Goal: Information Seeking & Learning: Understand process/instructions

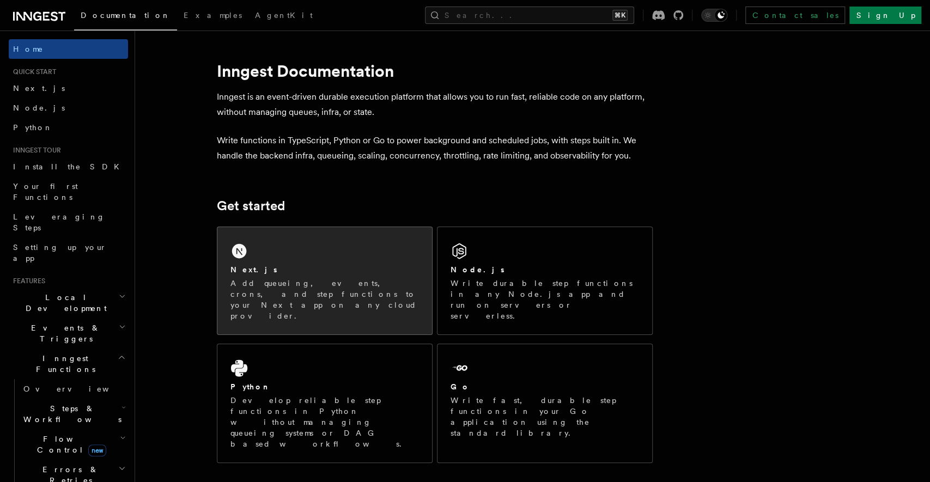
click at [315, 295] on p "Add queueing, events, crons, and step functions to your Next app on any cloud p…" at bounding box center [324, 300] width 188 height 44
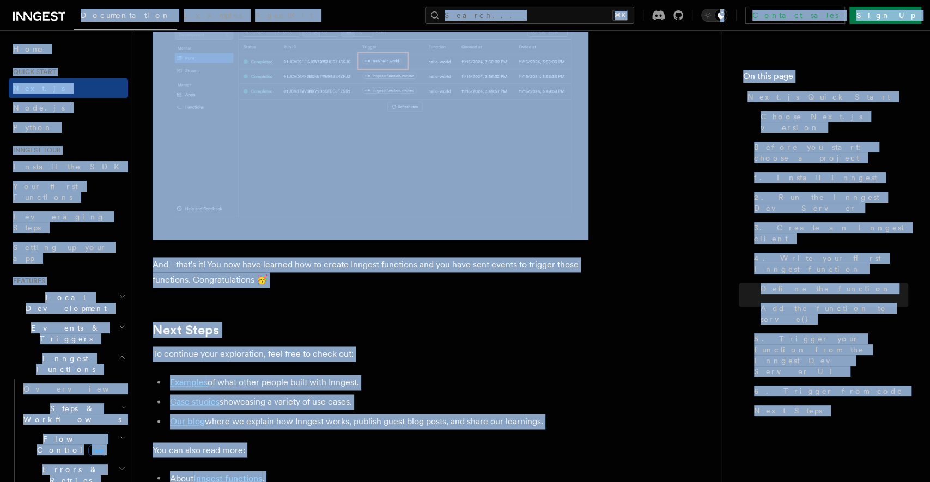
scroll to position [6853, 0]
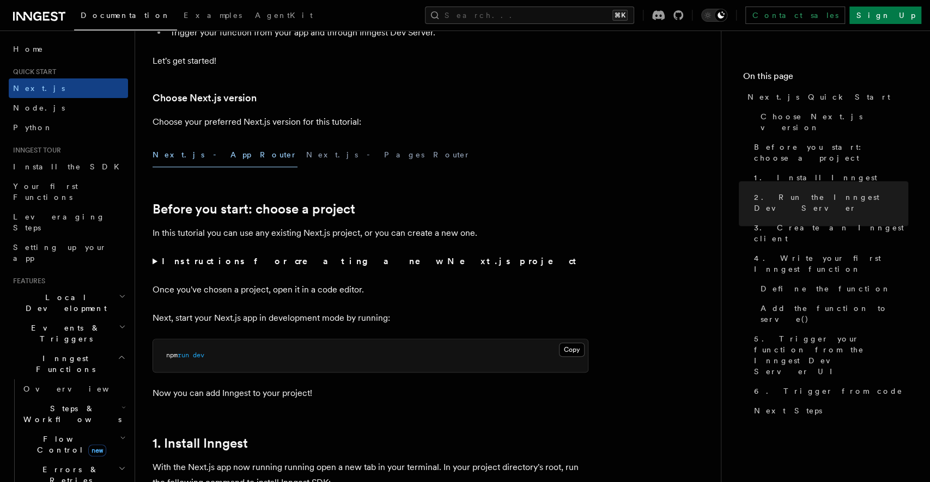
scroll to position [0, 0]
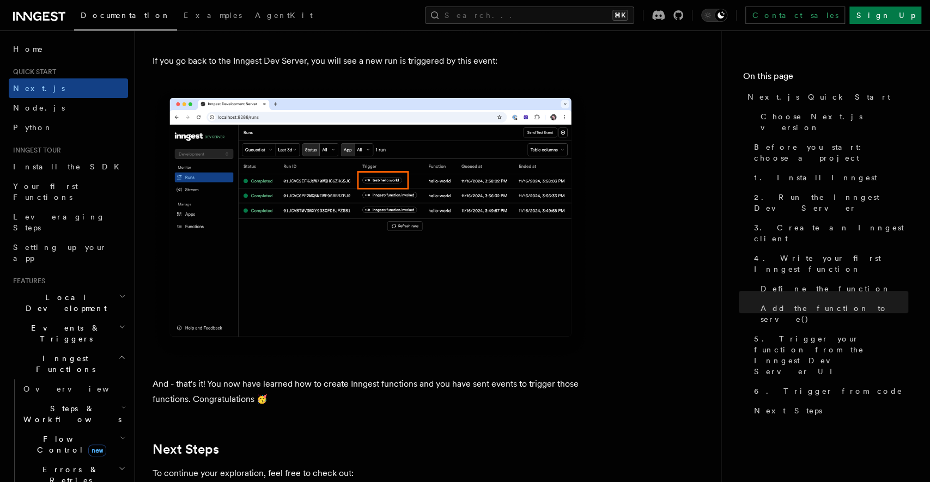
scroll to position [6853, 0]
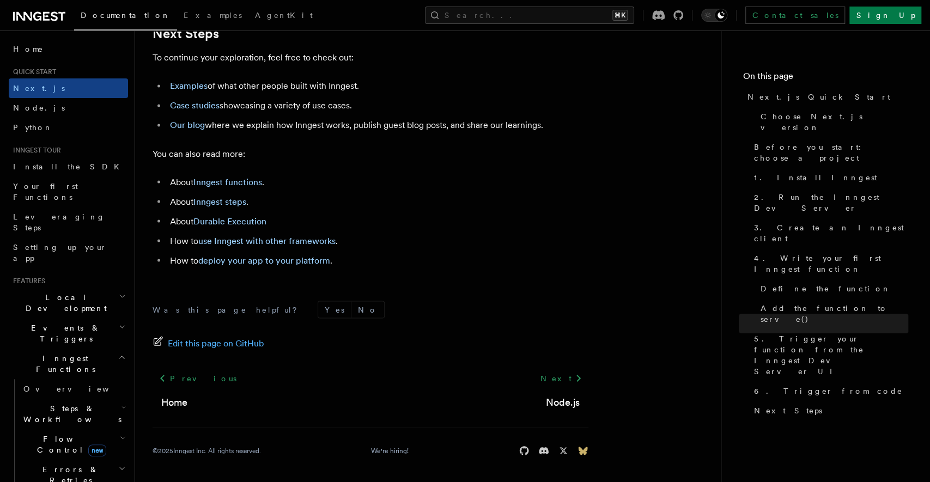
click at [583, 450] on icon at bounding box center [582, 451] width 9 height 8
click at [478, 252] on ul "About Inngest functions . About Inngest steps . About Durable Execution How to …" at bounding box center [370, 221] width 436 height 94
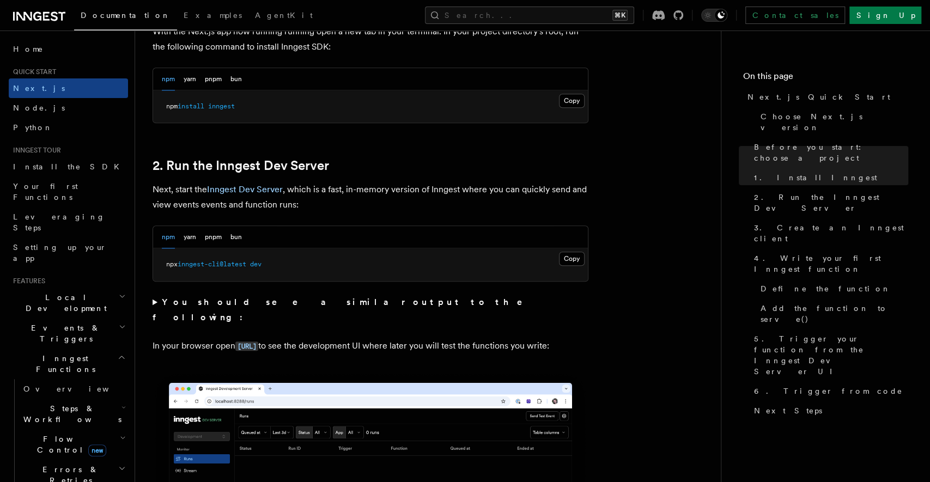
scroll to position [649, 0]
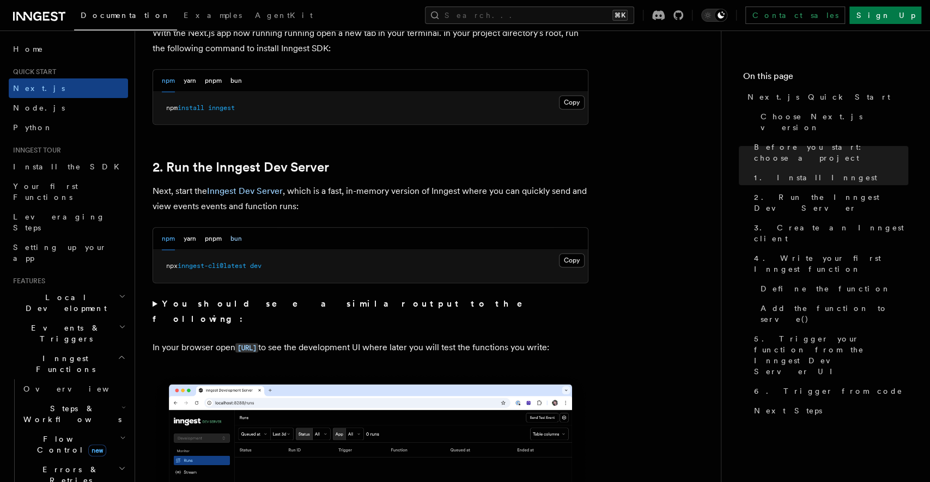
click at [232, 242] on button "bun" at bounding box center [235, 239] width 11 height 22
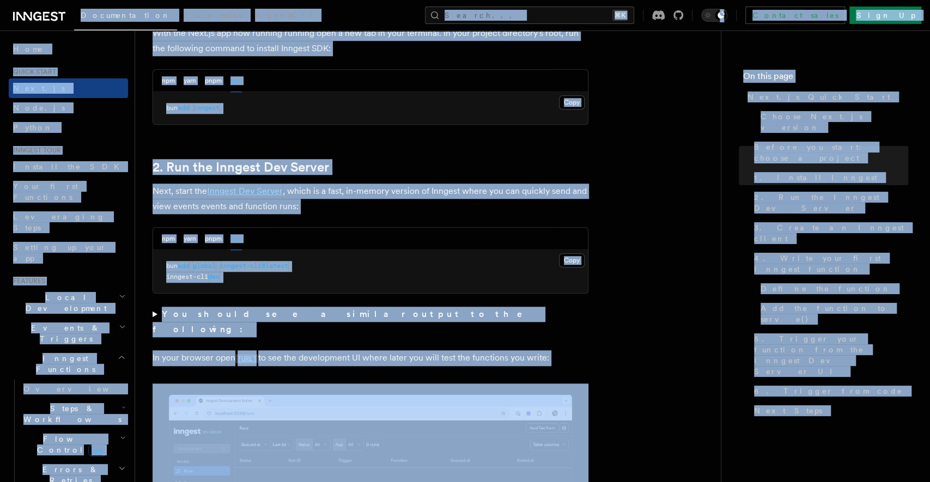
copy div "Loremipsumdol Sitametc AdipiSci Elitse... ⌘D Eiusmod tempo Inci Ut Labore... Et…"
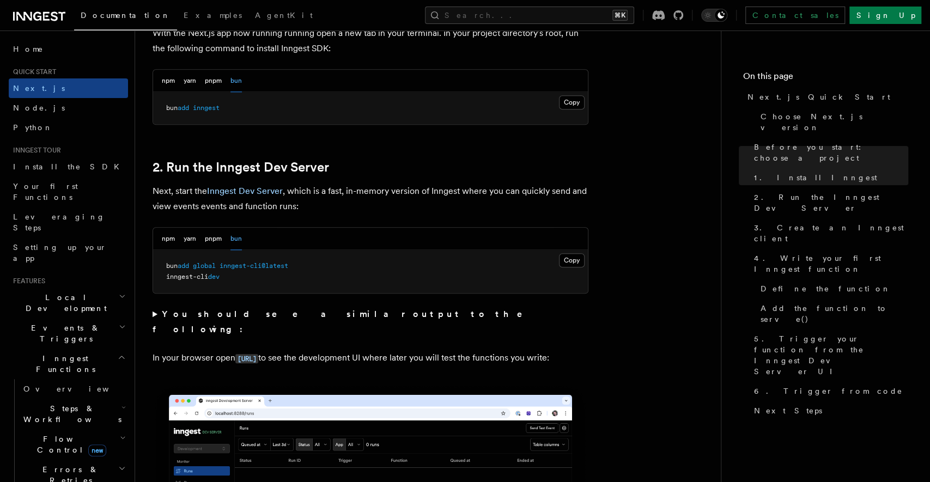
click at [462, 237] on div "npm yarn pnpm bun" at bounding box center [370, 239] width 435 height 22
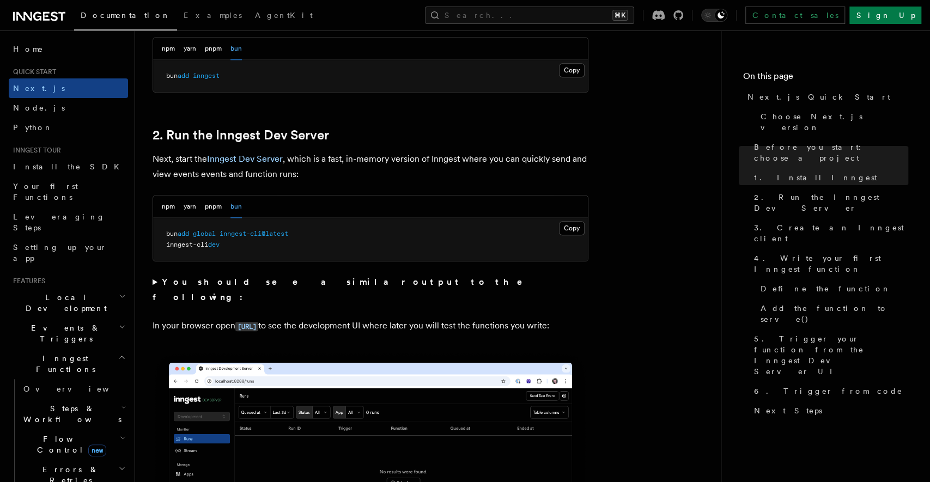
scroll to position [682, 0]
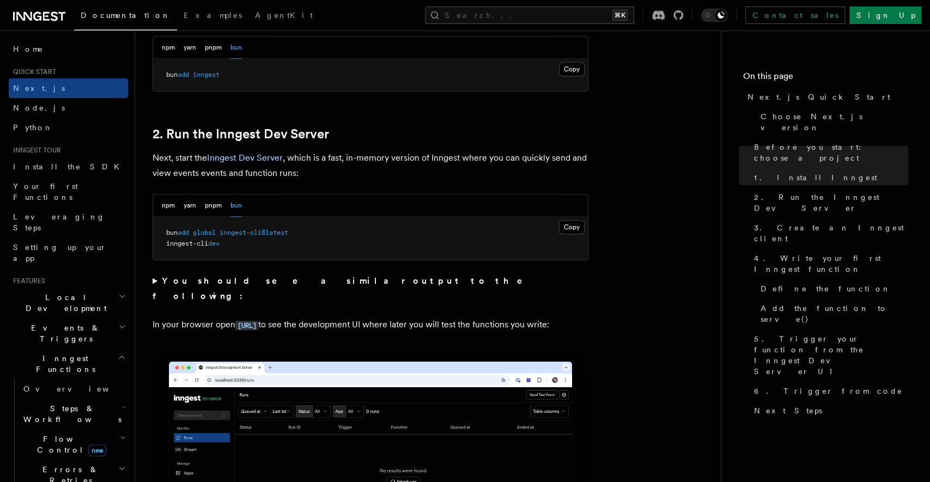
click at [200, 240] on span "inngest-cli" at bounding box center [187, 244] width 42 height 8
click at [194, 240] on span "inngest-cli" at bounding box center [187, 244] width 42 height 8
click at [194, 237] on pre "bun add global inngest-cli@latest inngest-cli dev" at bounding box center [370, 238] width 435 height 43
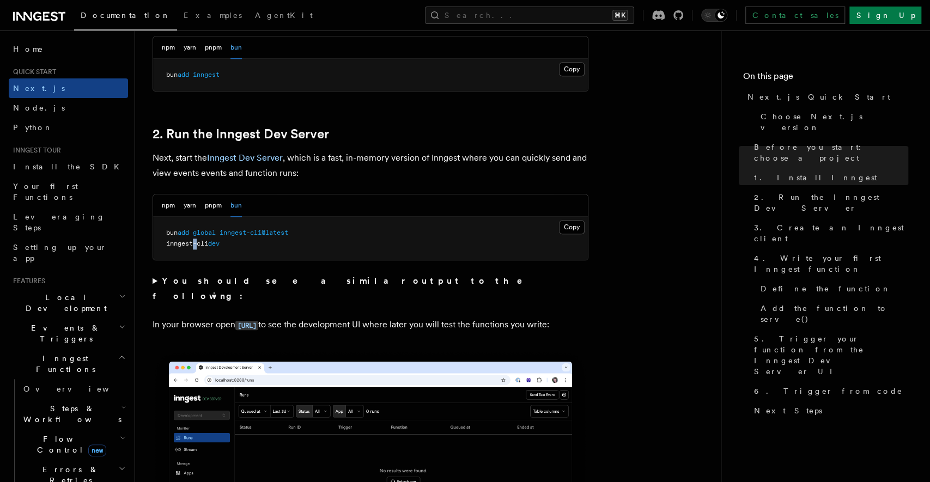
click at [194, 237] on pre "bun add global inngest-cli@latest inngest-cli dev" at bounding box center [370, 238] width 435 height 43
click at [201, 230] on span "global" at bounding box center [204, 233] width 23 height 8
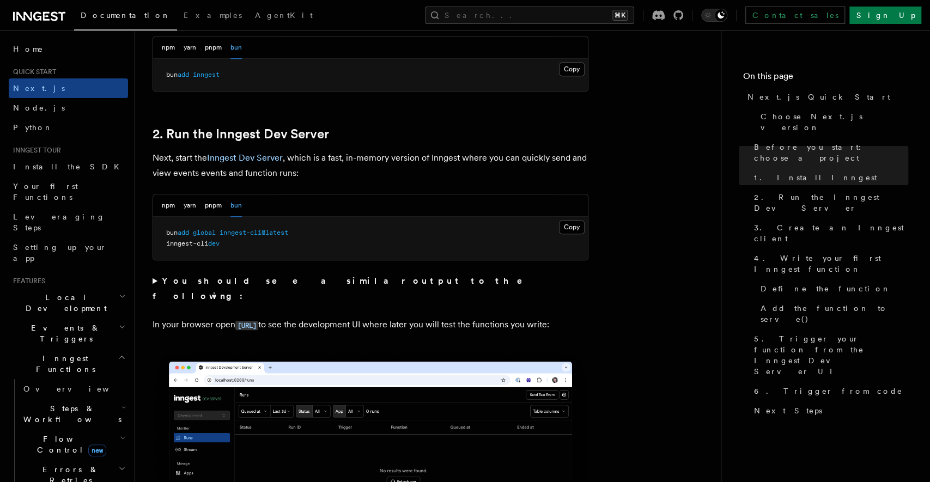
click at [201, 230] on span "global" at bounding box center [204, 233] width 23 height 8
copy code "bun add global inngest-cli@latest"
click at [211, 236] on pre "bun add global inngest-cli@latest inngest-cli dev" at bounding box center [370, 238] width 435 height 43
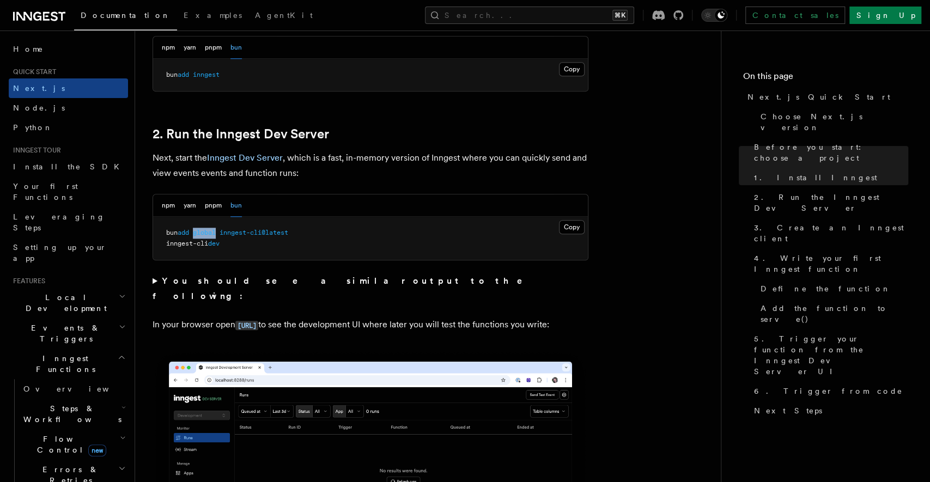
click at [211, 236] on pre "bun add global inngest-cli@latest inngest-cli dev" at bounding box center [370, 238] width 435 height 43
click at [208, 240] on span "inngest-cli" at bounding box center [187, 244] width 42 height 8
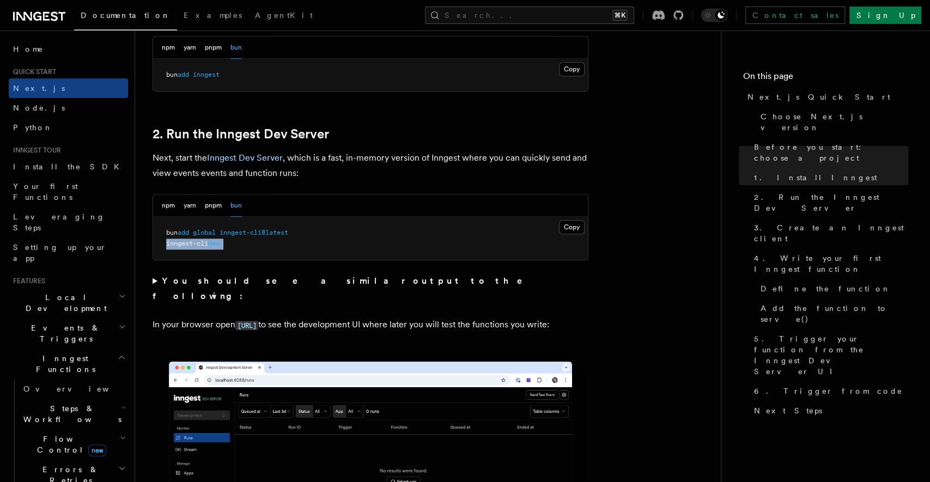
copy code "inngest-cli dev"
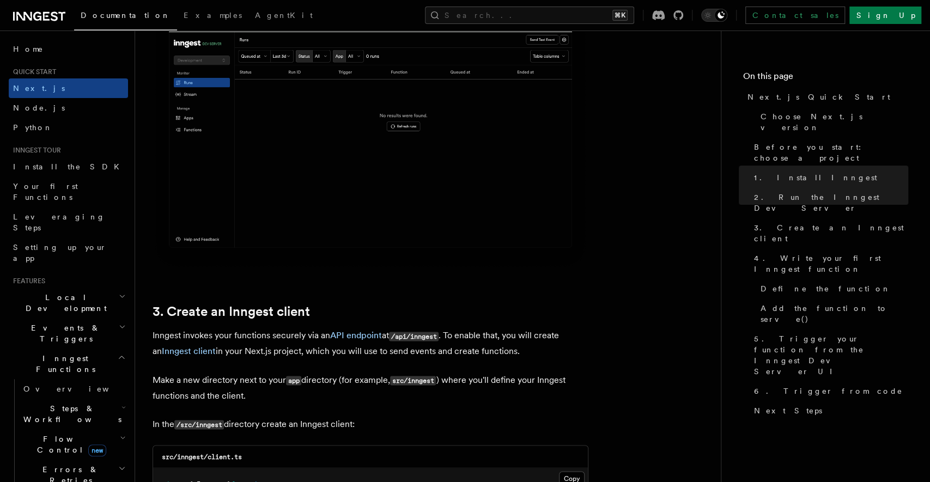
scroll to position [696, 0]
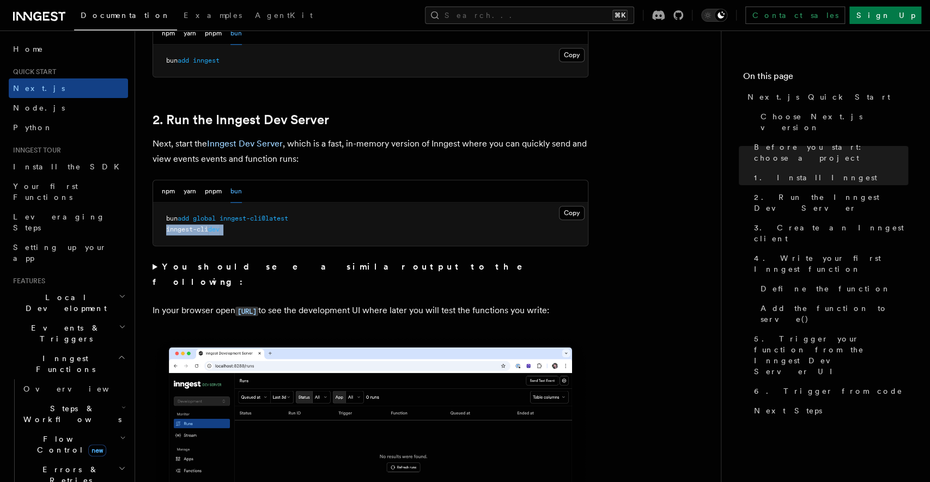
click at [209, 221] on pre "bun add global inngest-cli@latest inngest-cli dev" at bounding box center [370, 224] width 435 height 43
click at [209, 219] on span "global" at bounding box center [204, 219] width 23 height 8
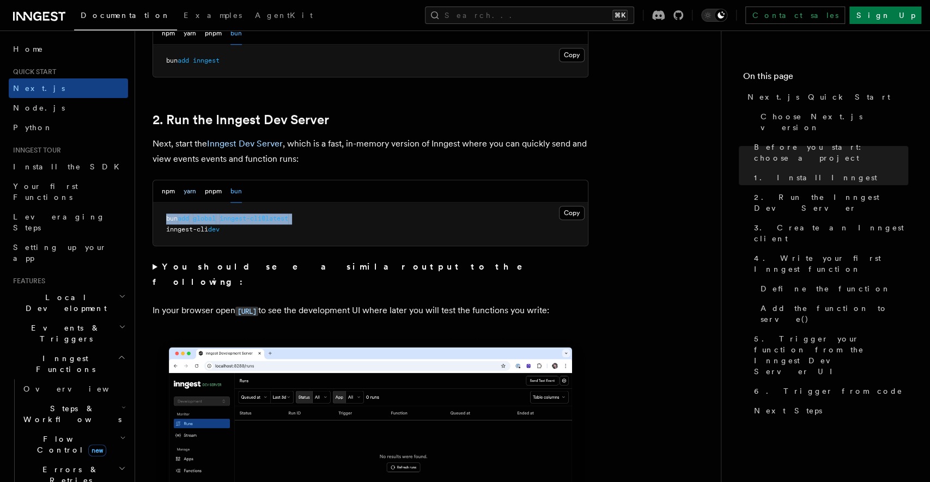
click at [192, 191] on button "yarn" at bounding box center [190, 191] width 13 height 22
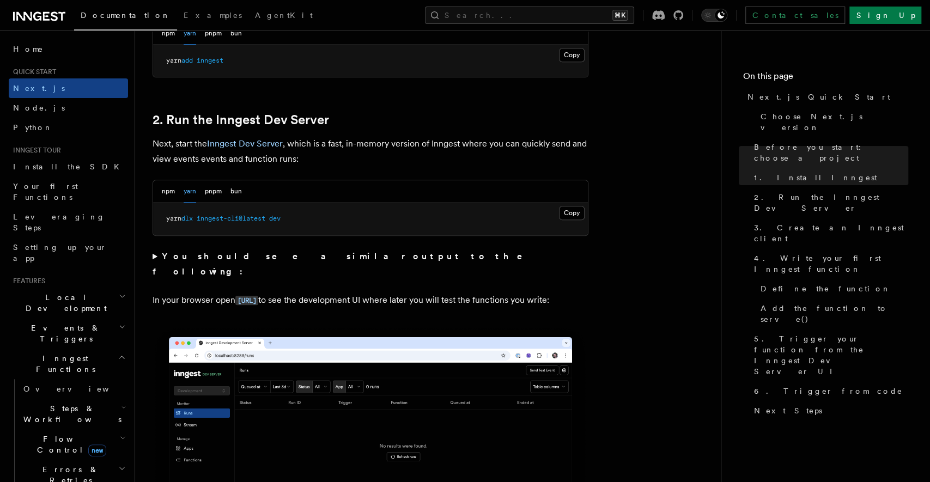
click at [223, 215] on span "inngest-cli@latest" at bounding box center [231, 219] width 69 height 8
click at [217, 195] on button "pnpm" at bounding box center [213, 191] width 17 height 22
click at [215, 193] on button "pnpm" at bounding box center [213, 191] width 17 height 22
click at [198, 193] on div "npm yarn pnpm bun" at bounding box center [202, 191] width 80 height 22
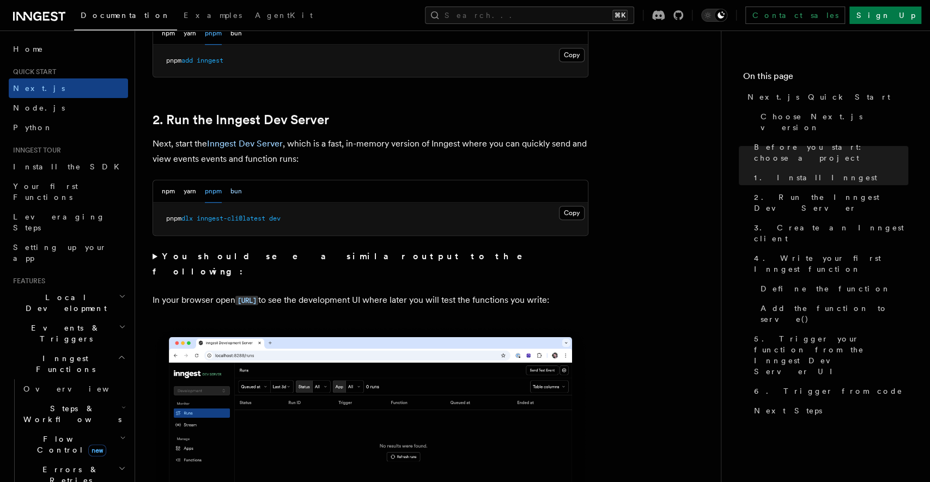
click at [234, 186] on button "bun" at bounding box center [235, 191] width 11 height 22
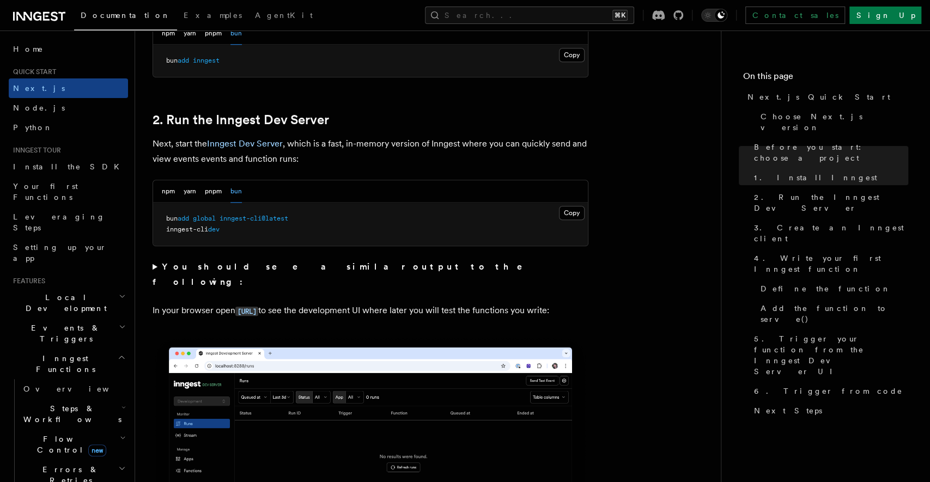
click at [206, 216] on span "global" at bounding box center [204, 219] width 23 height 8
copy code "bun add global inngest-cli@latest"
click at [215, 227] on span "dev" at bounding box center [213, 229] width 11 height 8
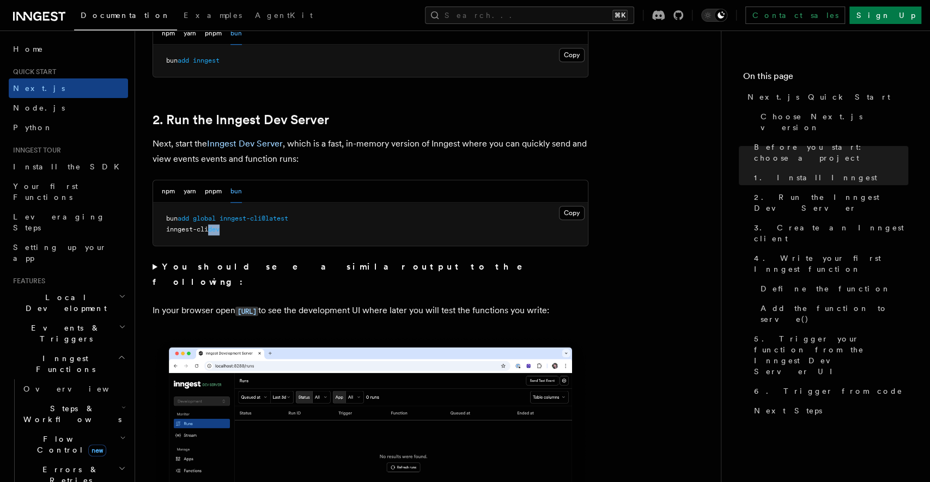
click at [215, 227] on span "dev" at bounding box center [213, 229] width 11 height 8
copy code "inngest-cli dev"
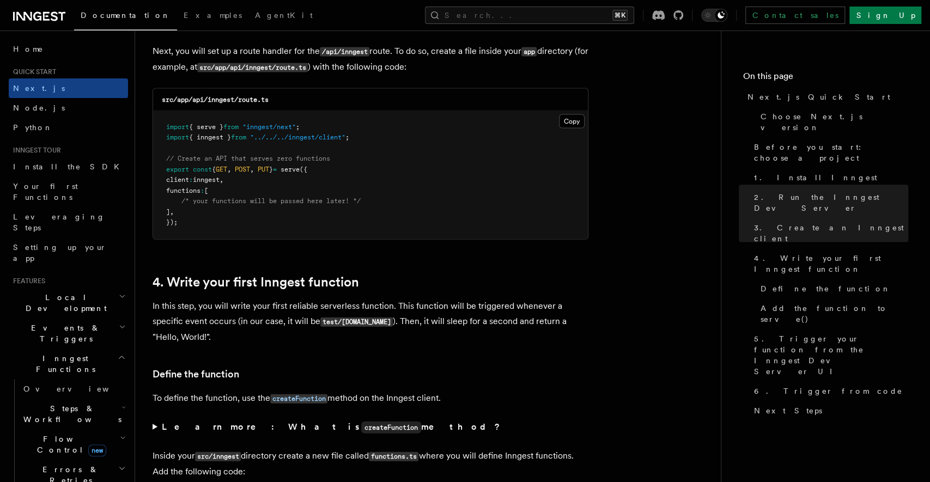
scroll to position [1552, 0]
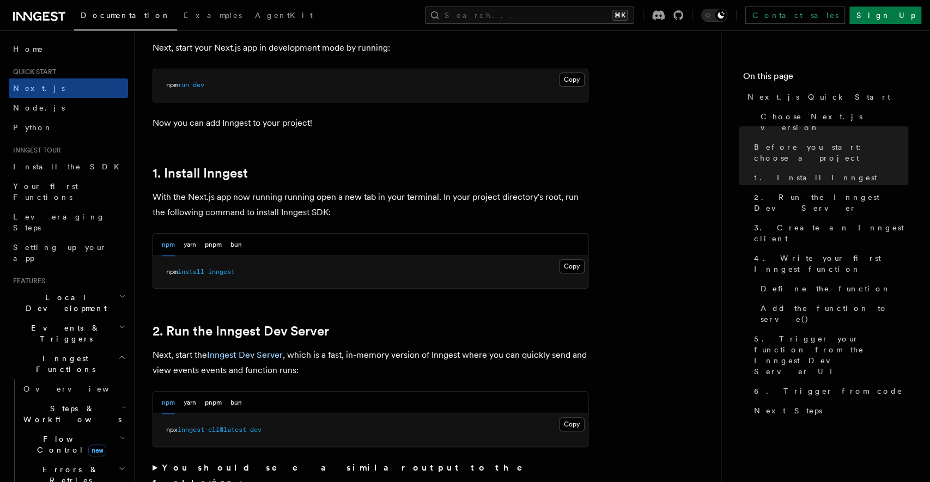
scroll to position [485, 0]
click at [200, 247] on div "npm yarn pnpm bun" at bounding box center [202, 244] width 80 height 22
click at [215, 247] on button "pnpm" at bounding box center [213, 244] width 17 height 22
click at [229, 247] on div "npm yarn pnpm bun" at bounding box center [202, 244] width 80 height 22
click at [234, 246] on button "bun" at bounding box center [235, 244] width 11 height 22
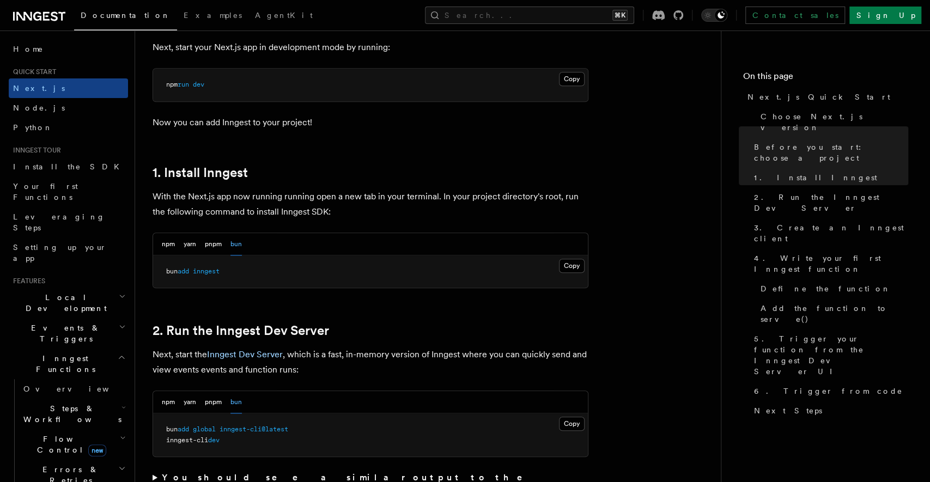
click at [210, 273] on span "inngest" at bounding box center [206, 271] width 27 height 8
copy article "bun add inngest"
click at [231, 428] on span "inngest-cli@latest" at bounding box center [253, 429] width 69 height 8
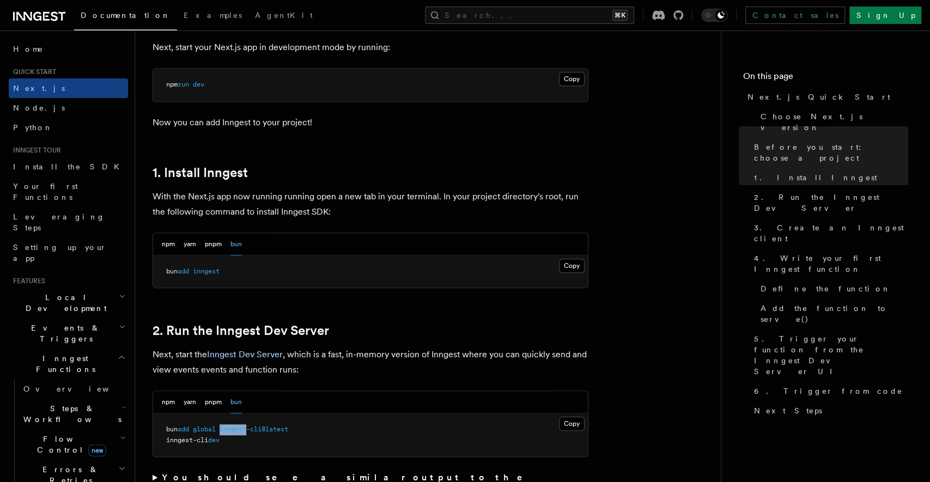
click at [231, 428] on span "inngest-cli@latest" at bounding box center [253, 429] width 69 height 8
copy code "bun add global inngest-cli@latest"
click at [188, 442] on span "inngest-cli" at bounding box center [187, 440] width 42 height 8
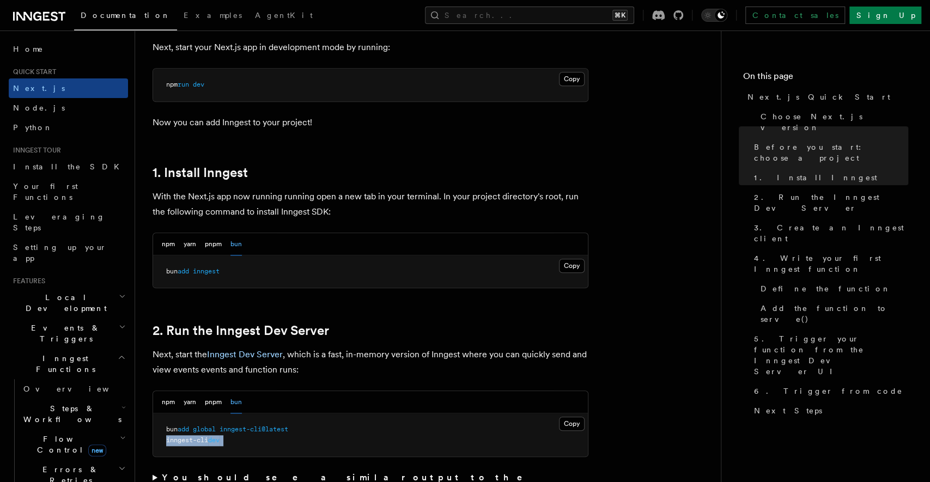
click at [188, 442] on span "inngest-cli" at bounding box center [187, 440] width 42 height 8
copy code "inngest-cli dev"
click at [206, 245] on button "pnpm" at bounding box center [213, 244] width 17 height 22
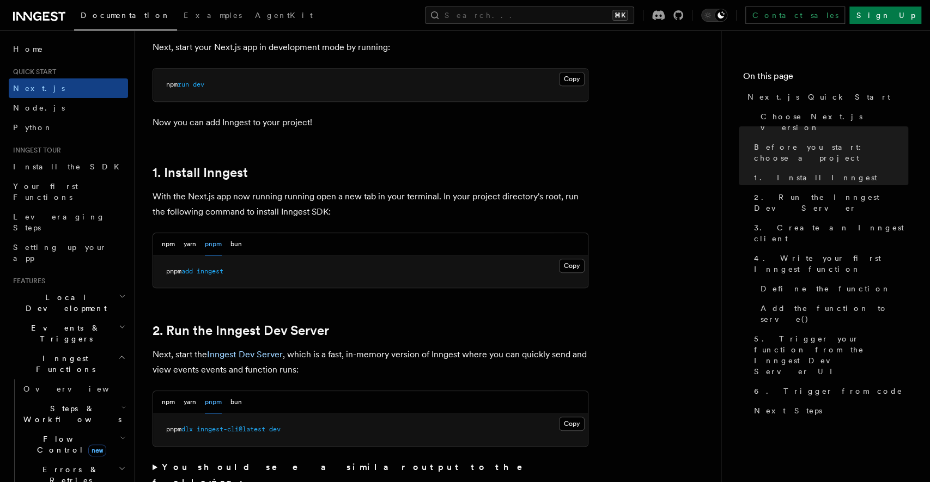
click at [191, 266] on pre "pnpm add inngest" at bounding box center [370, 271] width 435 height 33
copy article "pnpm add inngest"
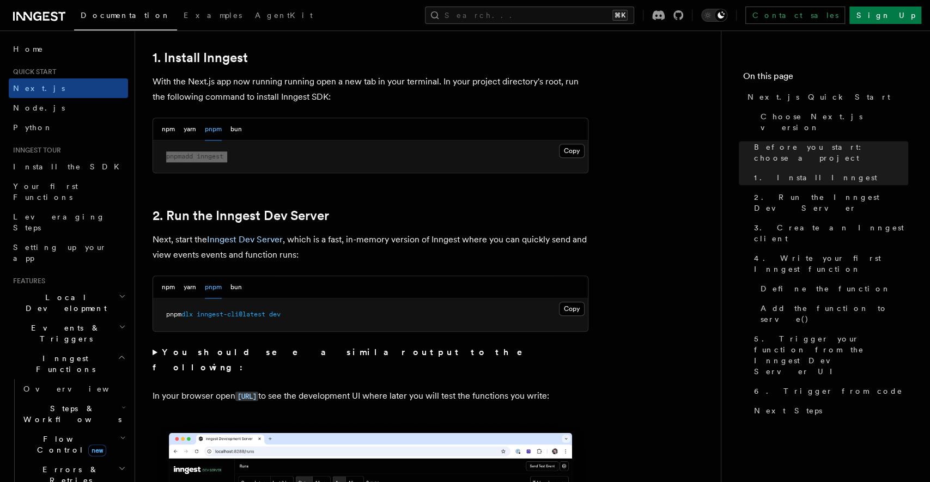
scroll to position [601, 0]
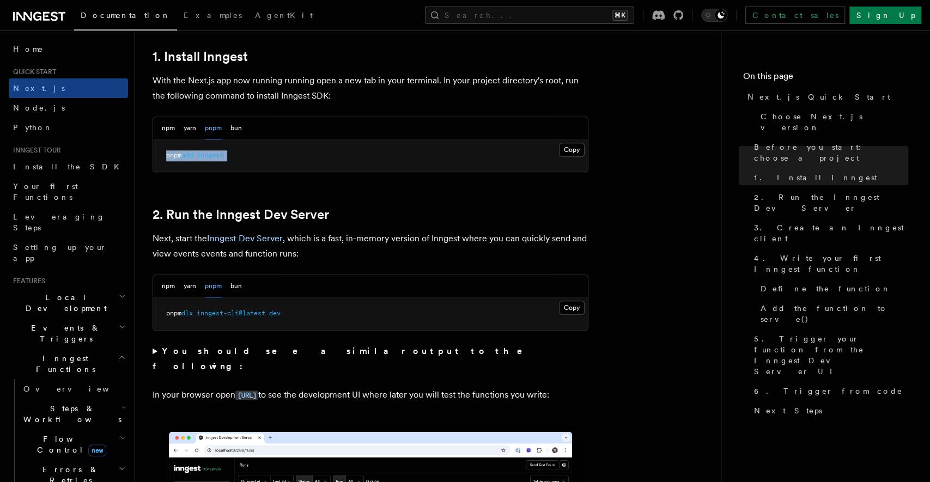
click at [204, 307] on pre "pnpm dlx inngest-cli@latest dev" at bounding box center [370, 313] width 435 height 33
copy div "pnpm dlx inngest-cli@latest dev"
